Goal: Task Accomplishment & Management: Manage account settings

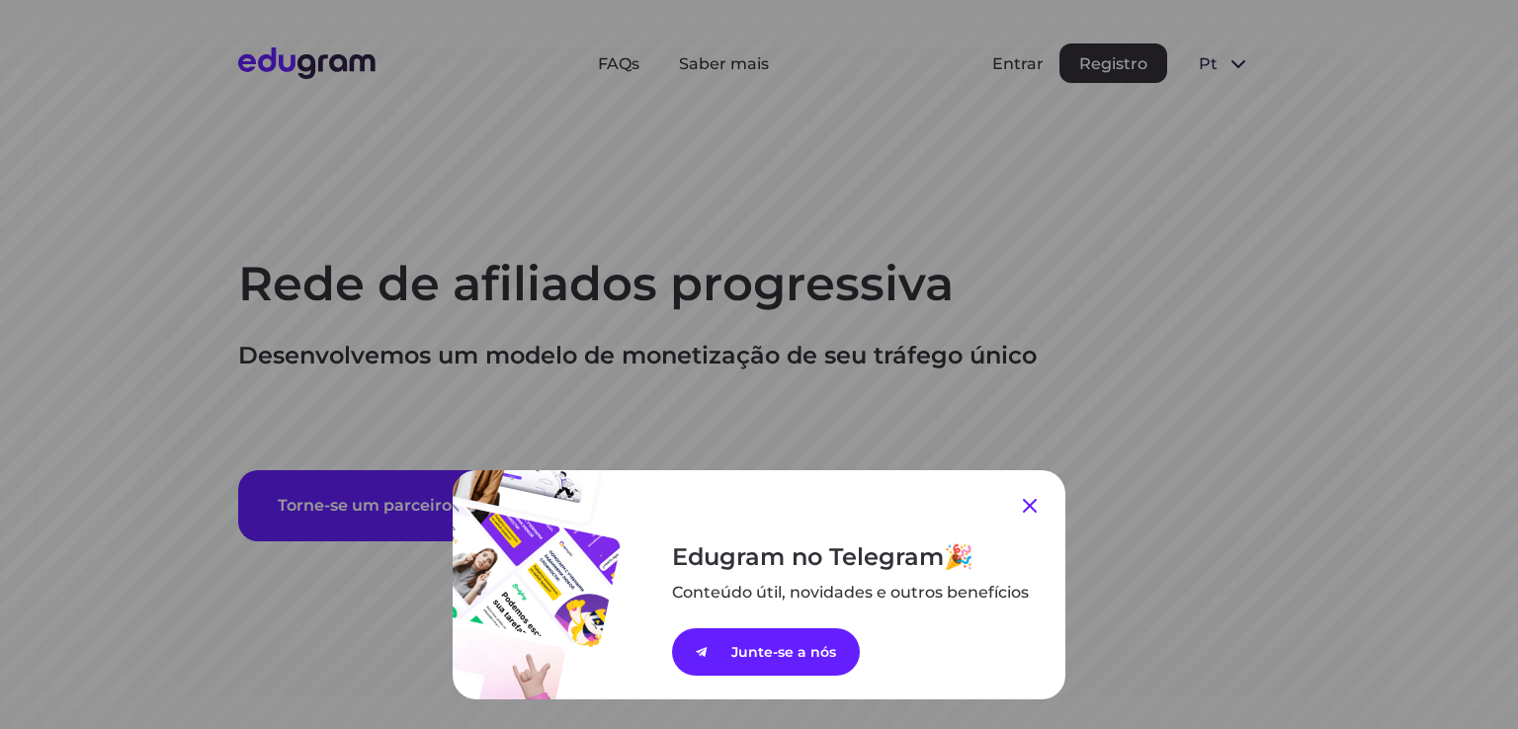
click at [1018, 501] on icon at bounding box center [1030, 506] width 24 height 24
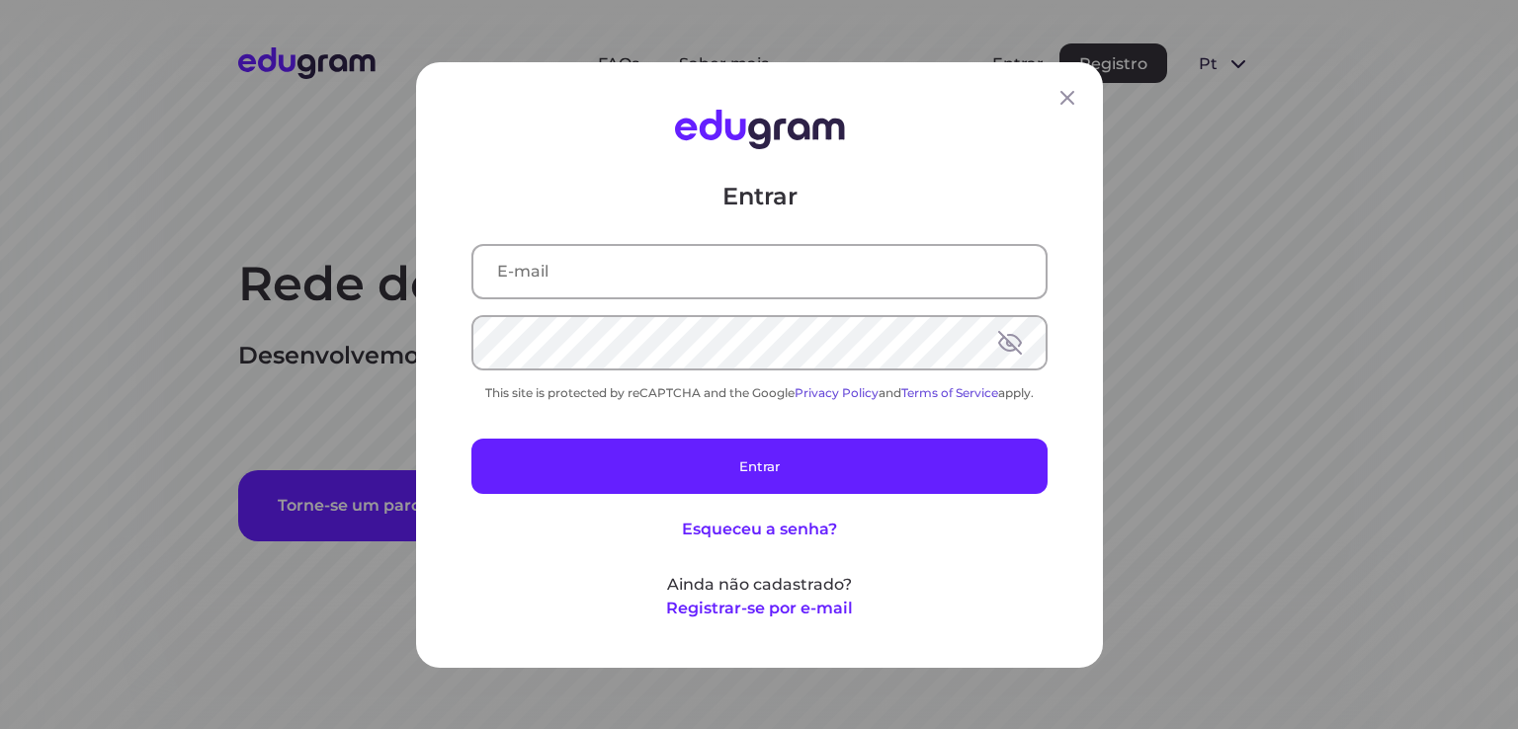
click at [664, 286] on input "text" at bounding box center [759, 270] width 572 height 51
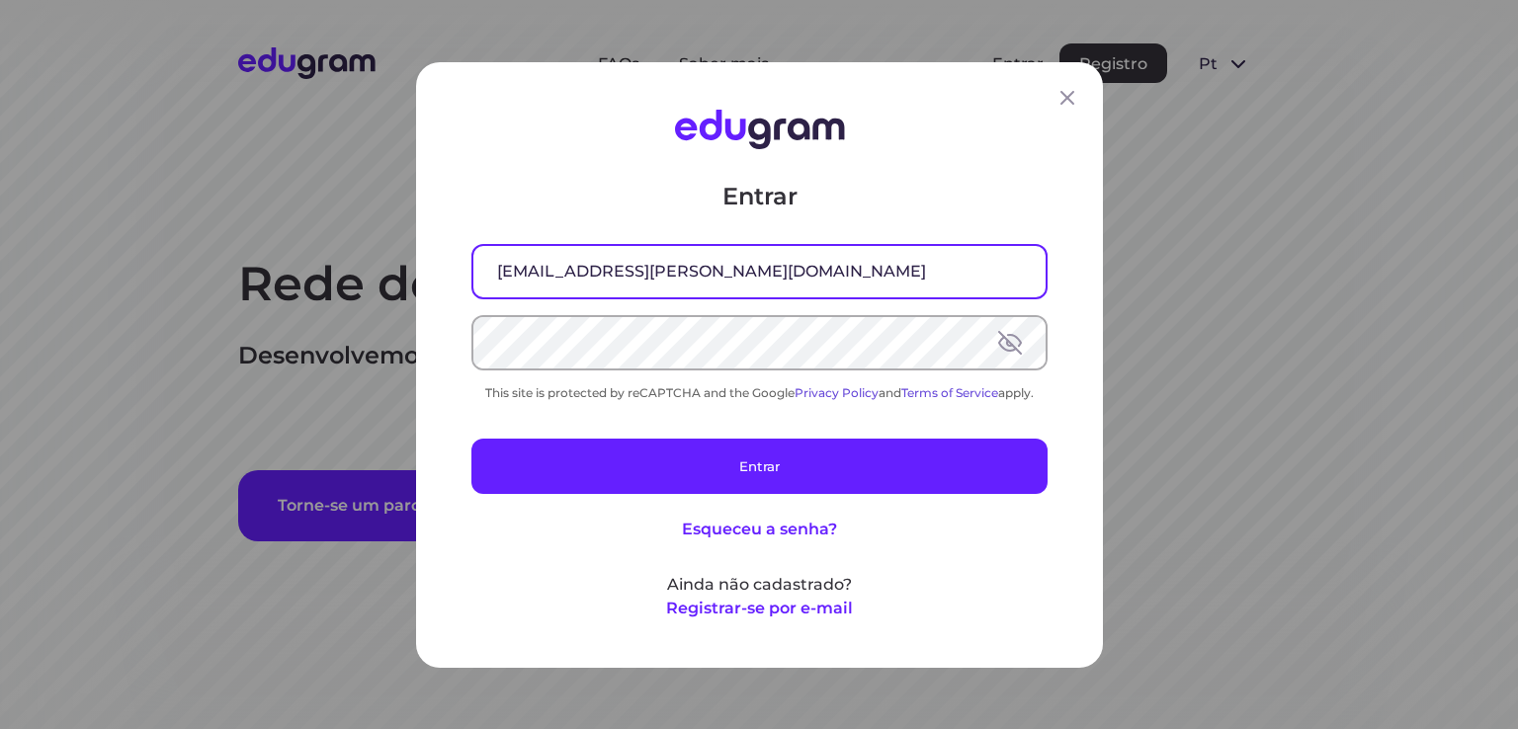
type input "[EMAIL_ADDRESS][PERSON_NAME][DOMAIN_NAME]"
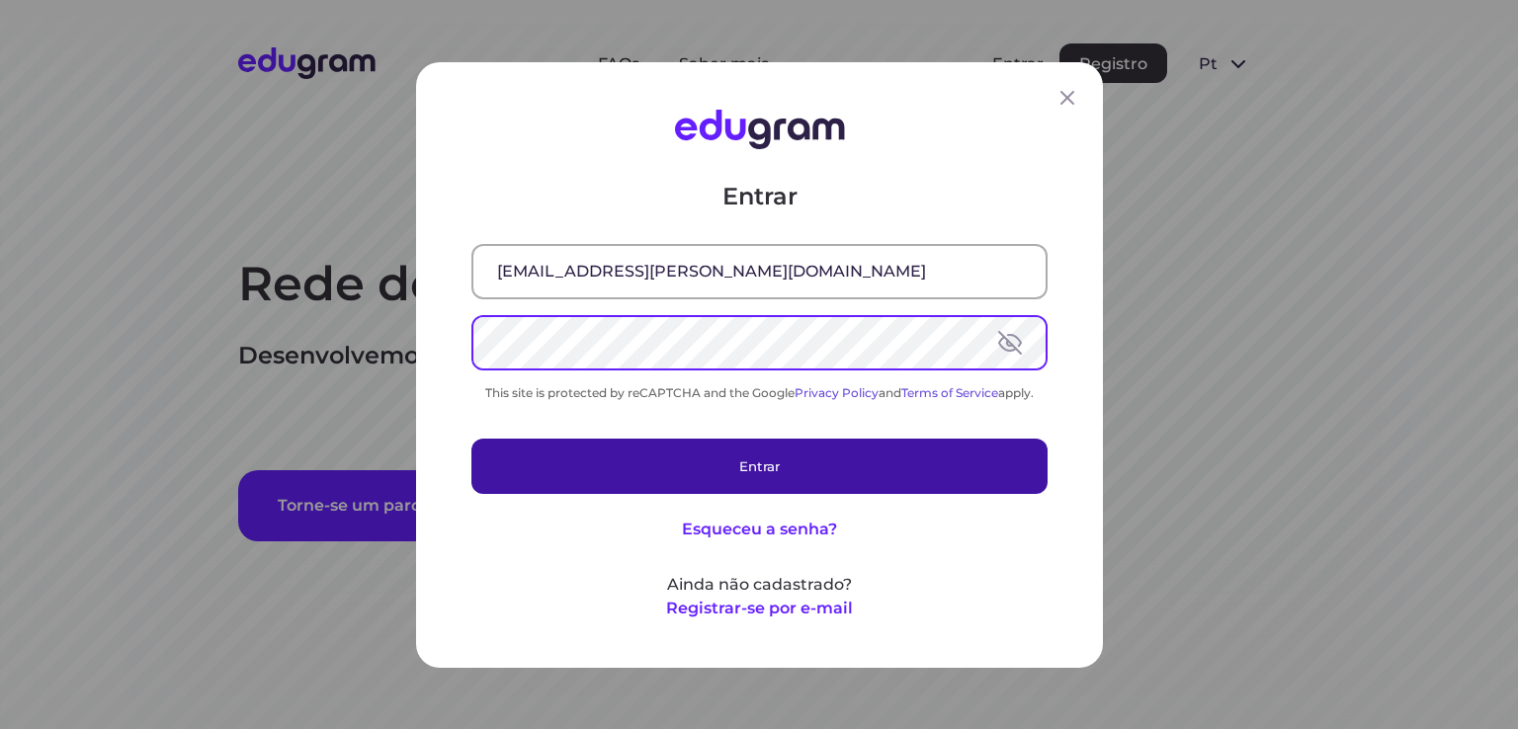
click at [628, 455] on button "Entrar" at bounding box center [759, 465] width 576 height 55
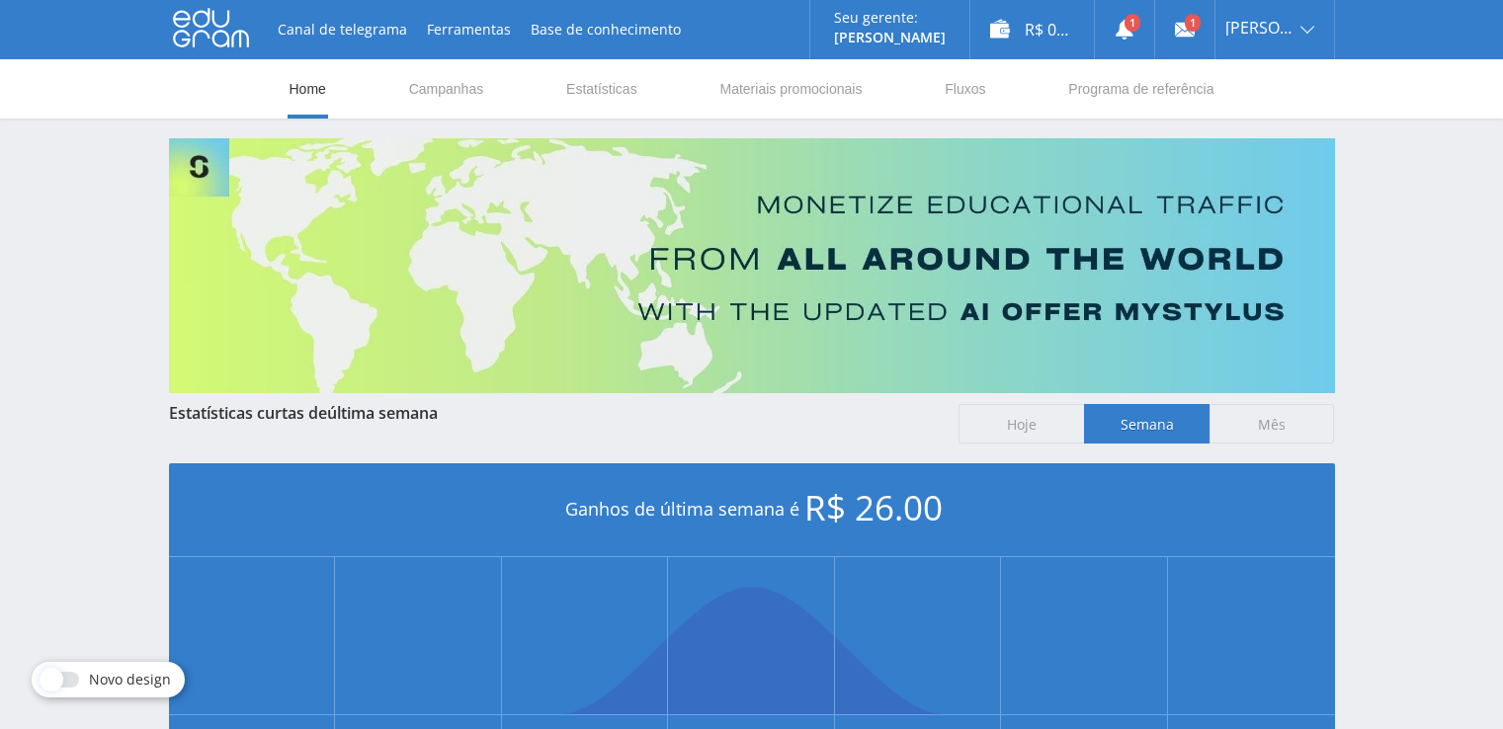
scroll to position [444, 0]
